Goal: Task Accomplishment & Management: Manage account settings

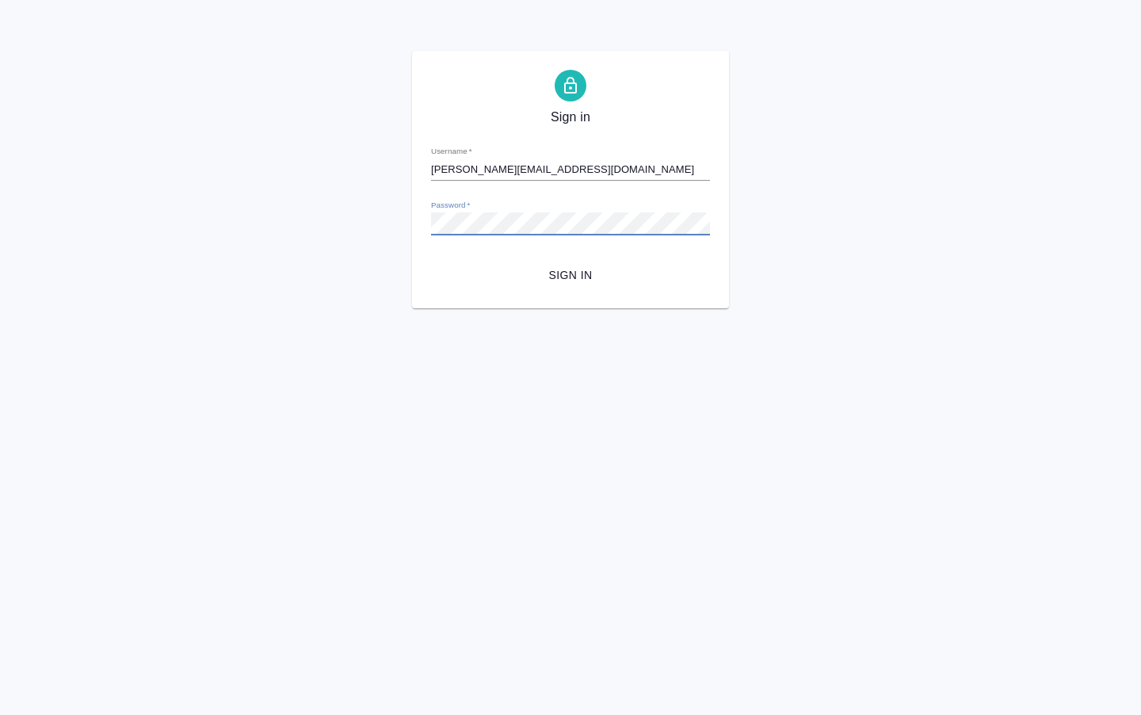
click at [289, 193] on div "Sign in Username   * [PERSON_NAME][EMAIL_ADDRESS][DOMAIN_NAME] Password   * url…" at bounding box center [570, 179] width 1141 height 257
click at [570, 274] on button "Sign in" at bounding box center [570, 275] width 279 height 29
type input "[PERSON_NAME][EMAIL_ADDRESS][DOMAIN_NAME]"
click at [569, 276] on span "Sign in" at bounding box center [571, 275] width 254 height 20
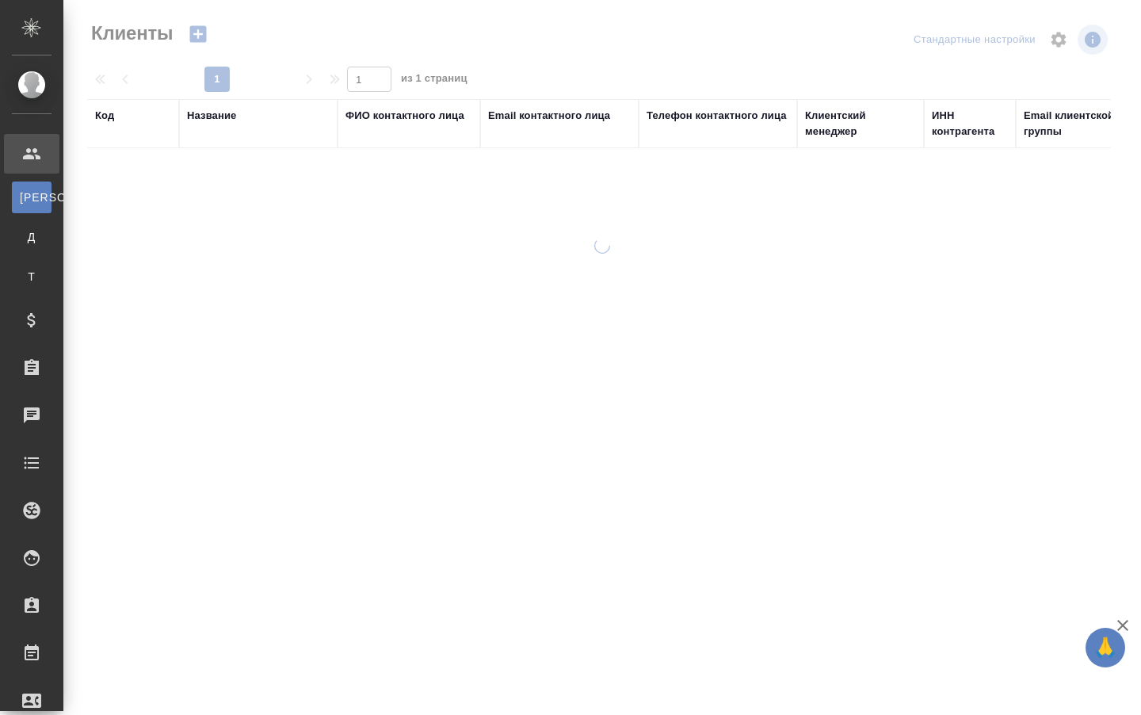
select select "RU"
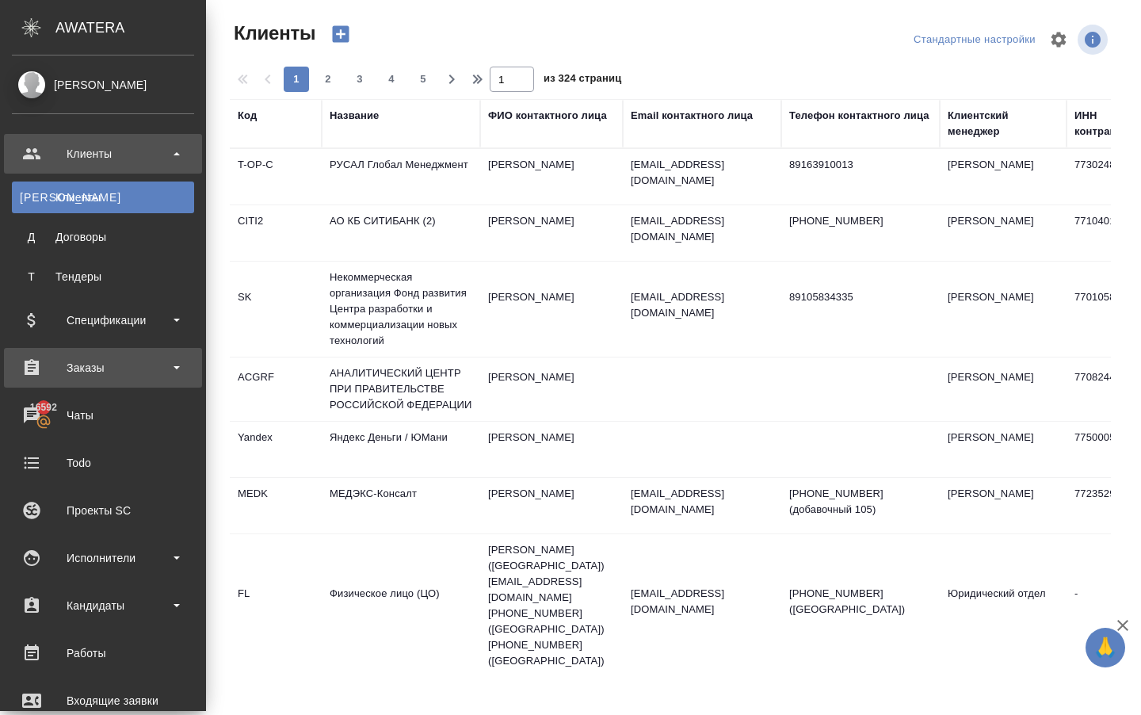
click at [90, 375] on div "Заказы" at bounding box center [103, 368] width 182 height 24
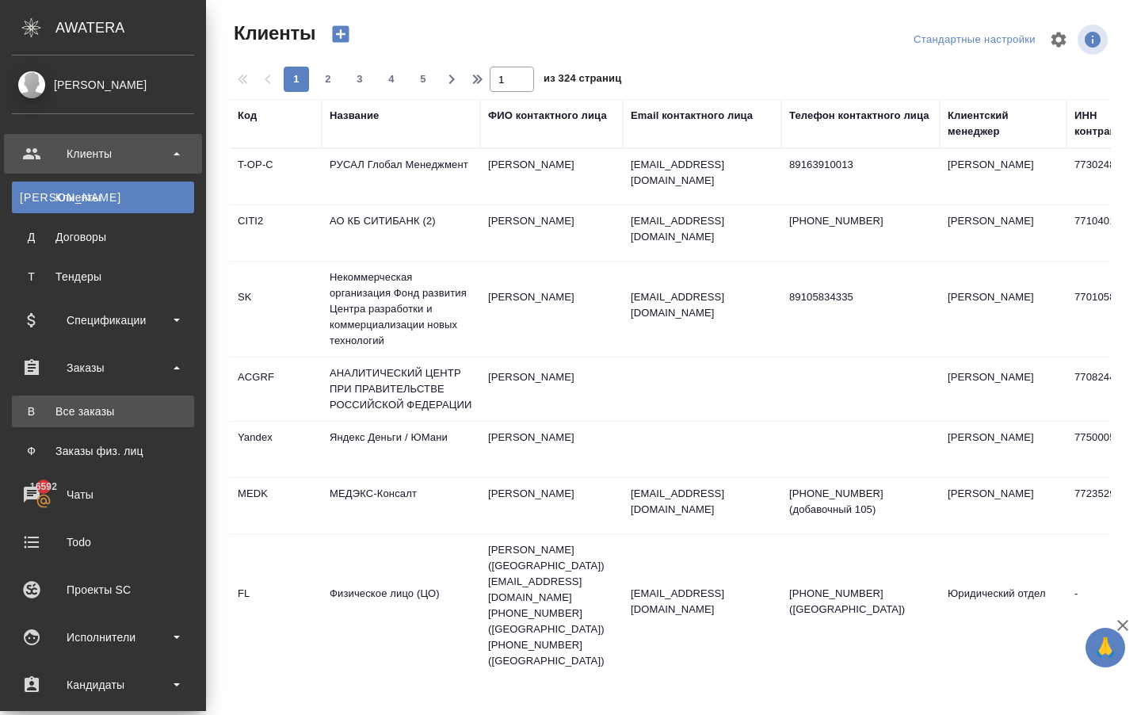
click at [96, 423] on link "В Все заказы" at bounding box center [103, 411] width 182 height 32
click at [102, 413] on div "Все заказы" at bounding box center [103, 411] width 166 height 16
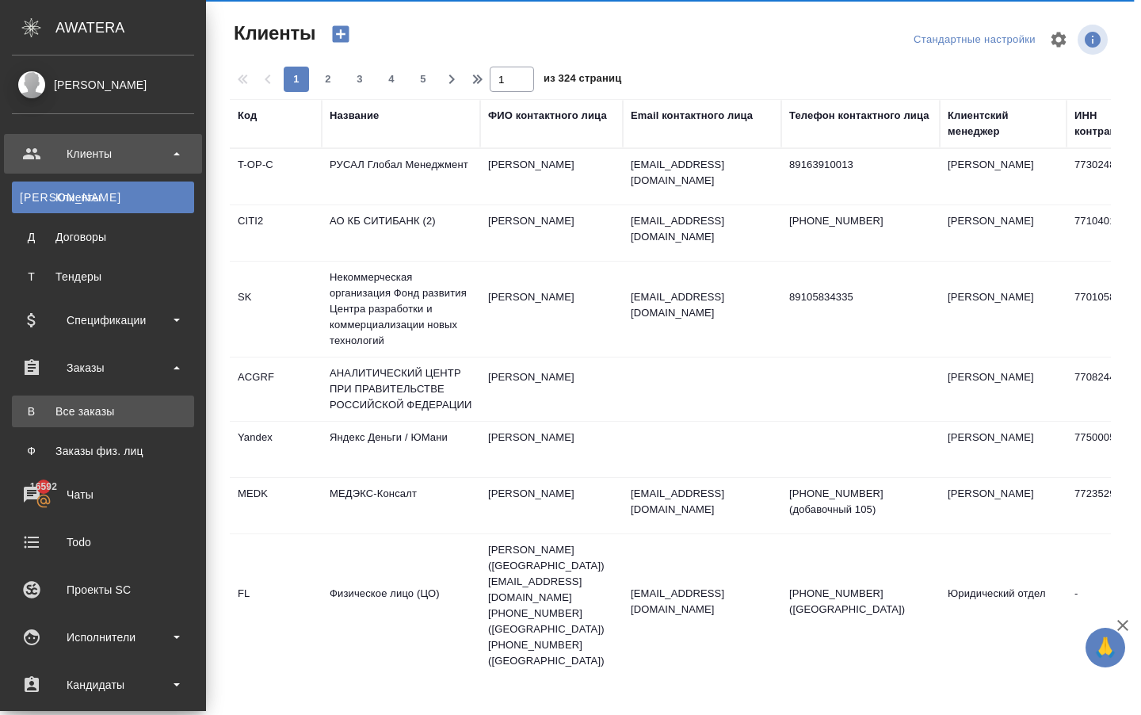
click at [83, 406] on div "Все заказы" at bounding box center [103, 411] width 166 height 16
